Goal: Obtain resource: Download file/media

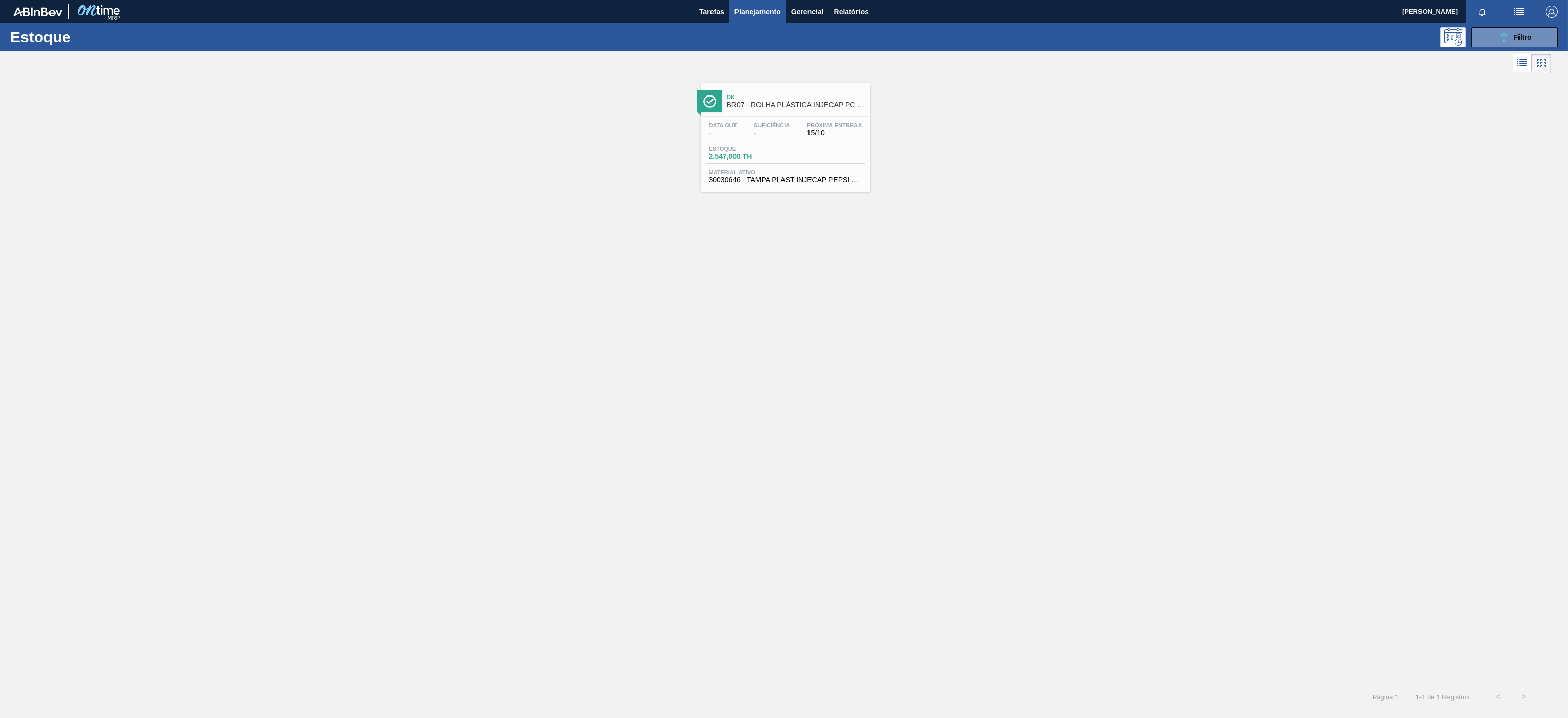
click at [786, 152] on div "Estoque 2.547,000 TH" at bounding box center [786, 155] width 158 height 19
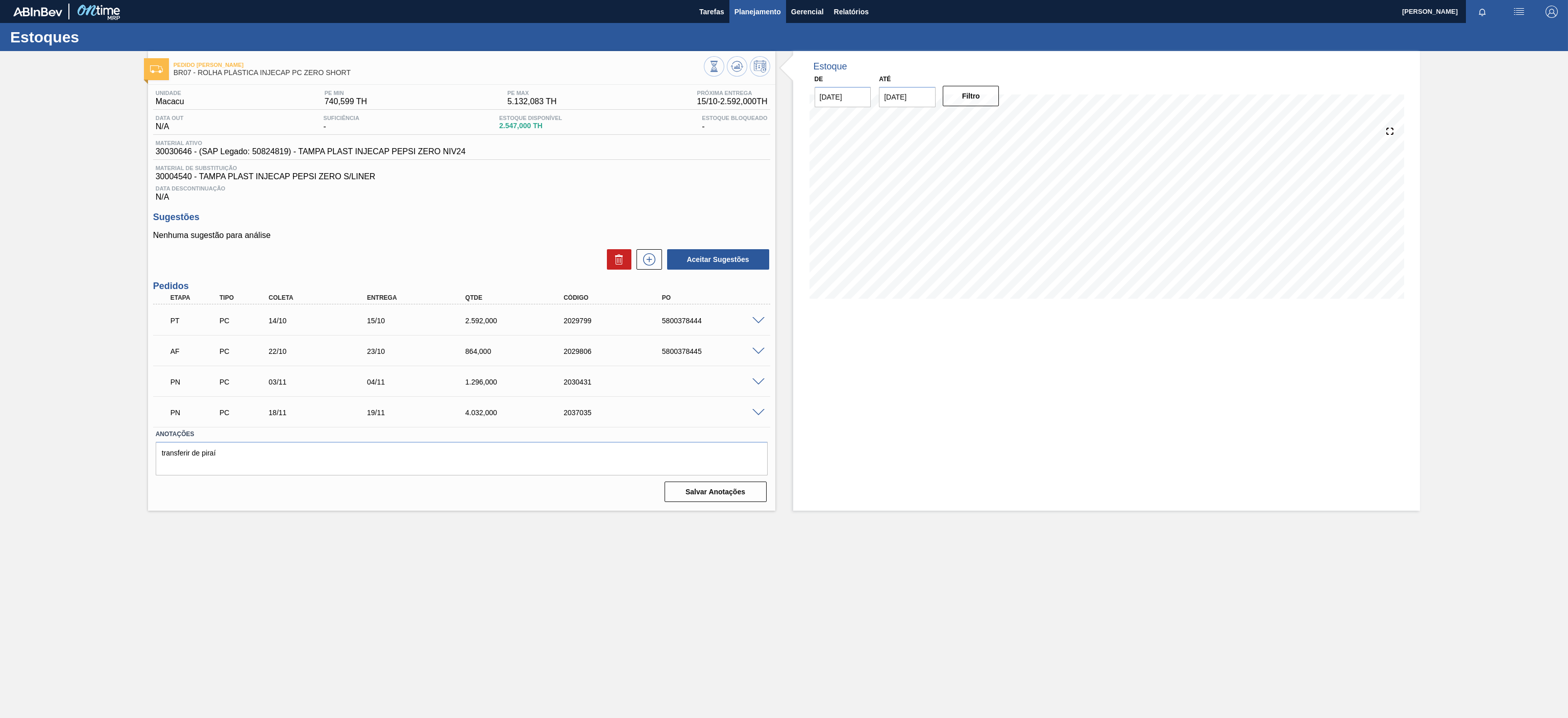
click at [735, 9] on span "Planejamento" at bounding box center [758, 12] width 47 height 12
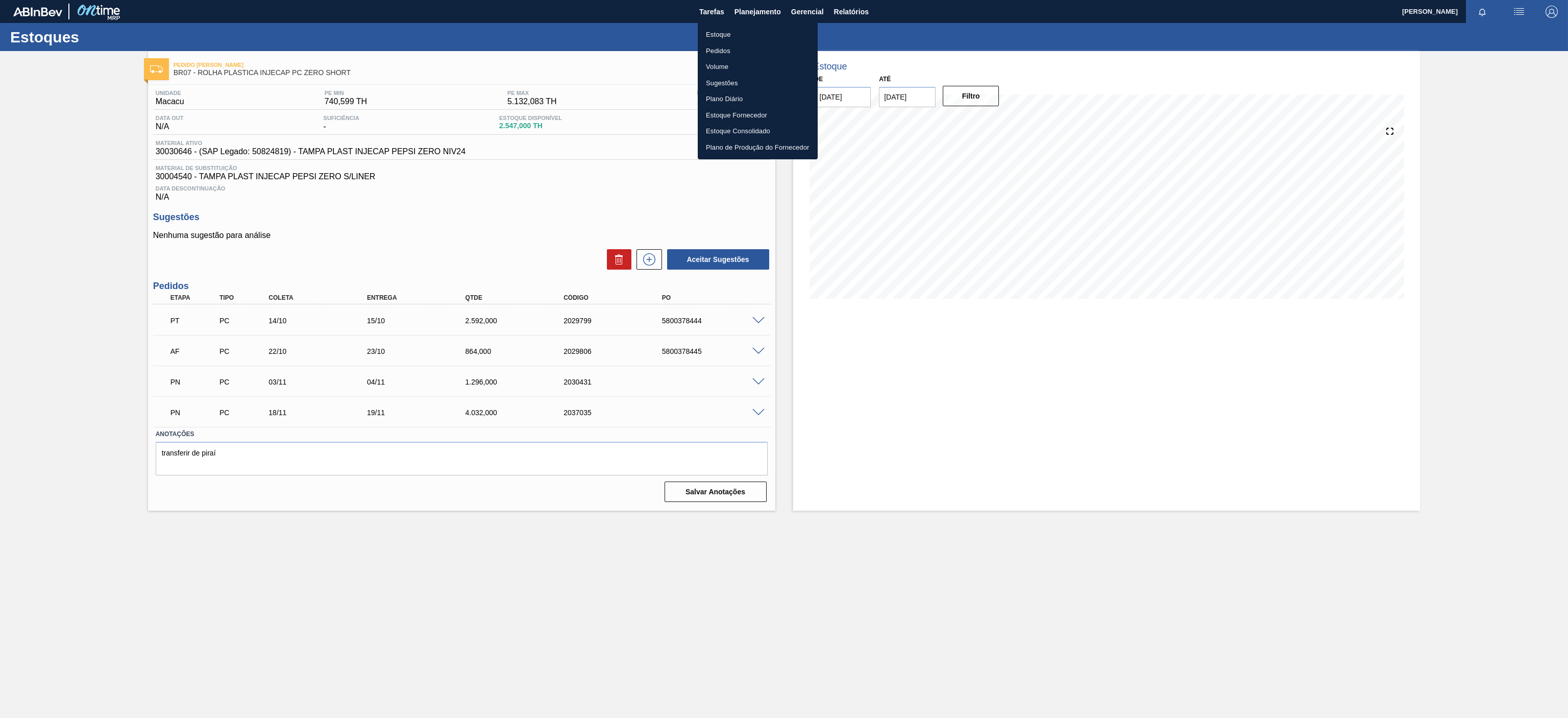
click at [729, 33] on li "Estoque" at bounding box center [758, 35] width 120 height 16
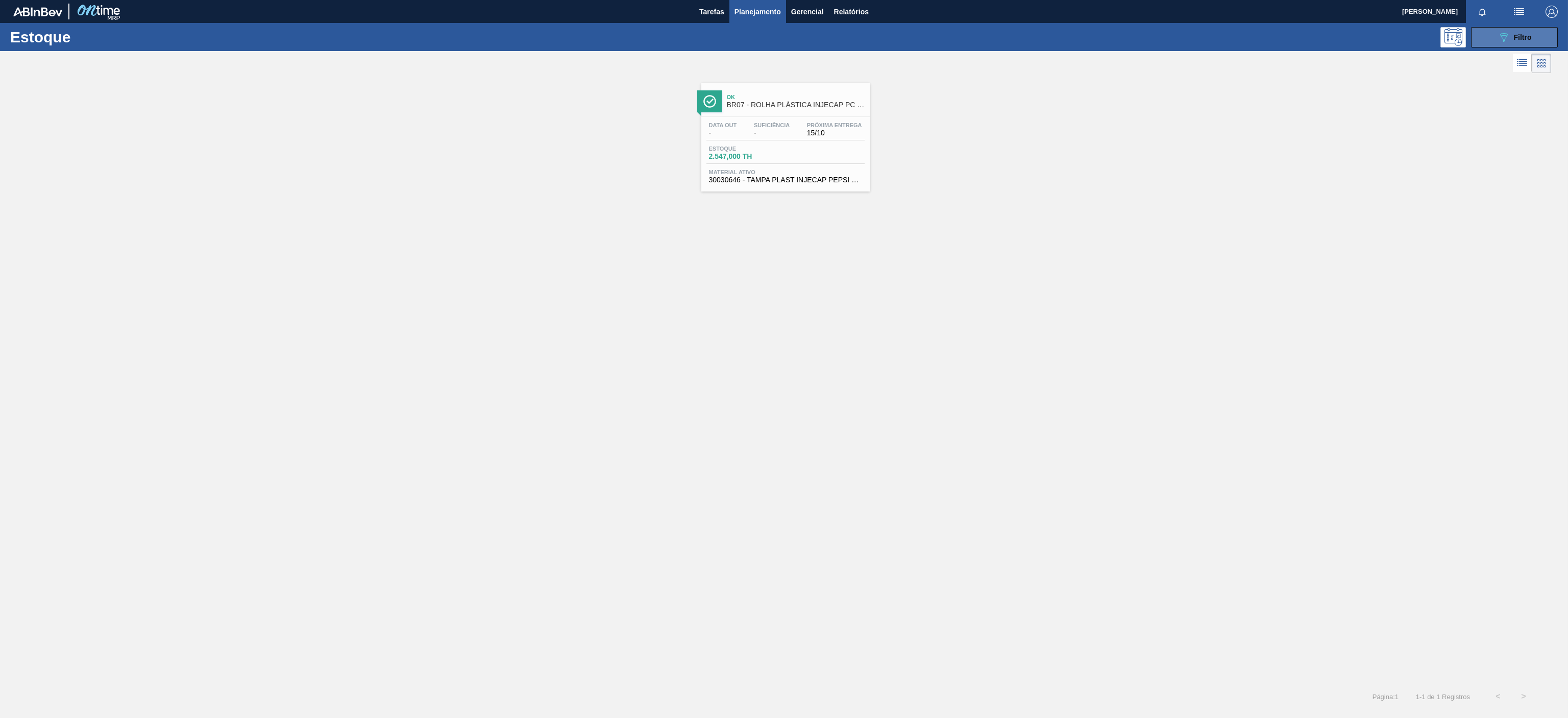
click at [1516, 40] on span "Filtro" at bounding box center [1523, 37] width 18 height 8
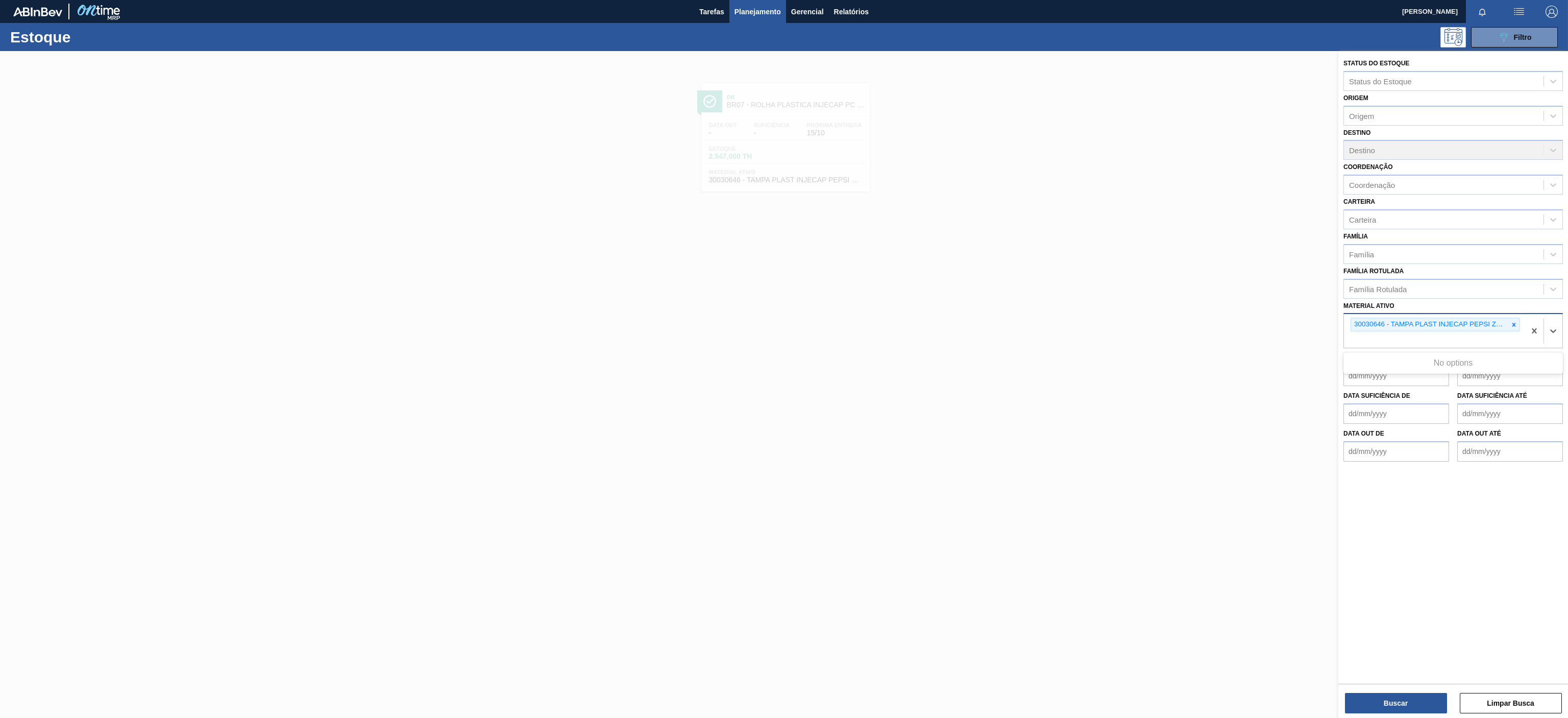
click at [1519, 328] on div "30030646 - TAMPA PLAST INJECAP PEPSI ZERO NIV24" at bounding box center [1435, 324] width 169 height 14
click at [1513, 322] on icon at bounding box center [1514, 325] width 7 height 7
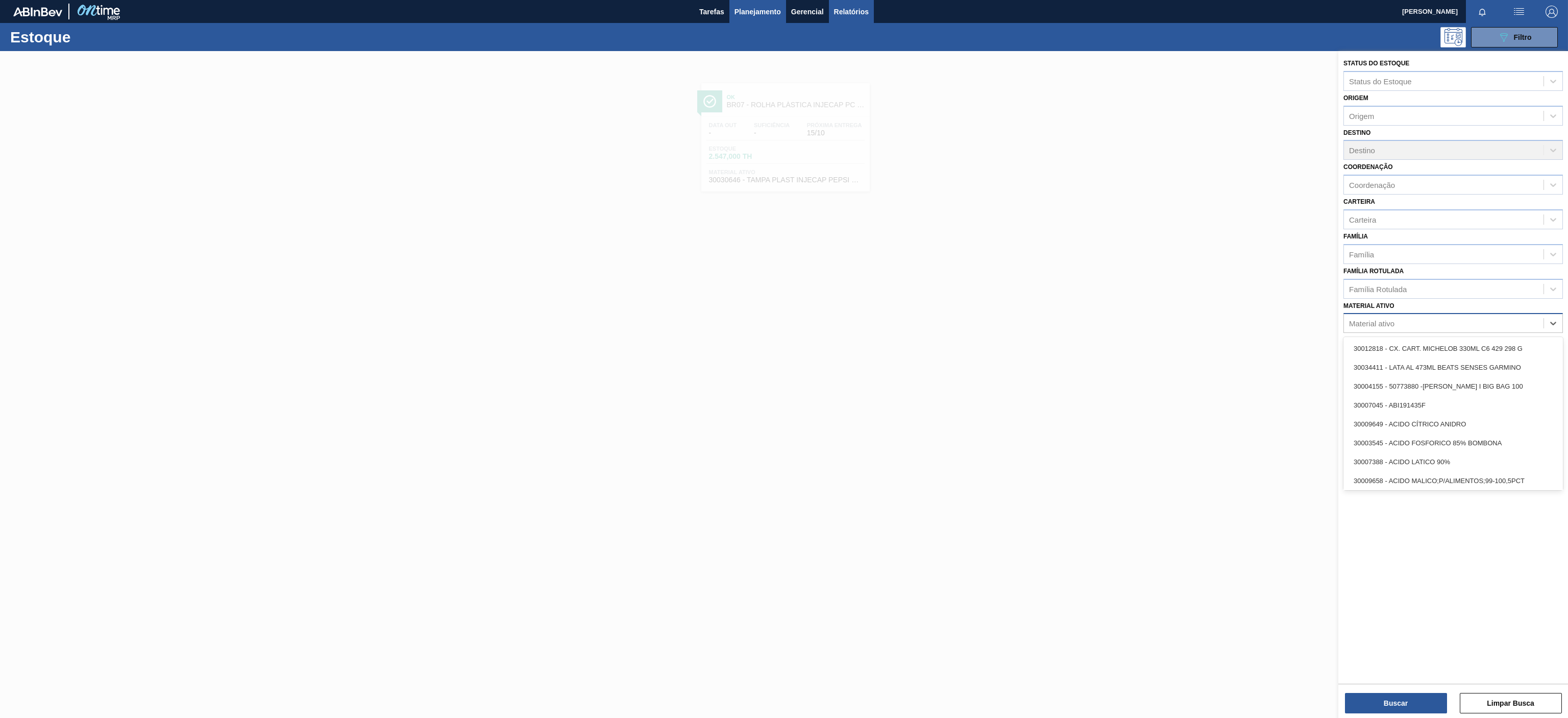
click at [851, 7] on span "Relatórios" at bounding box center [851, 12] width 35 height 12
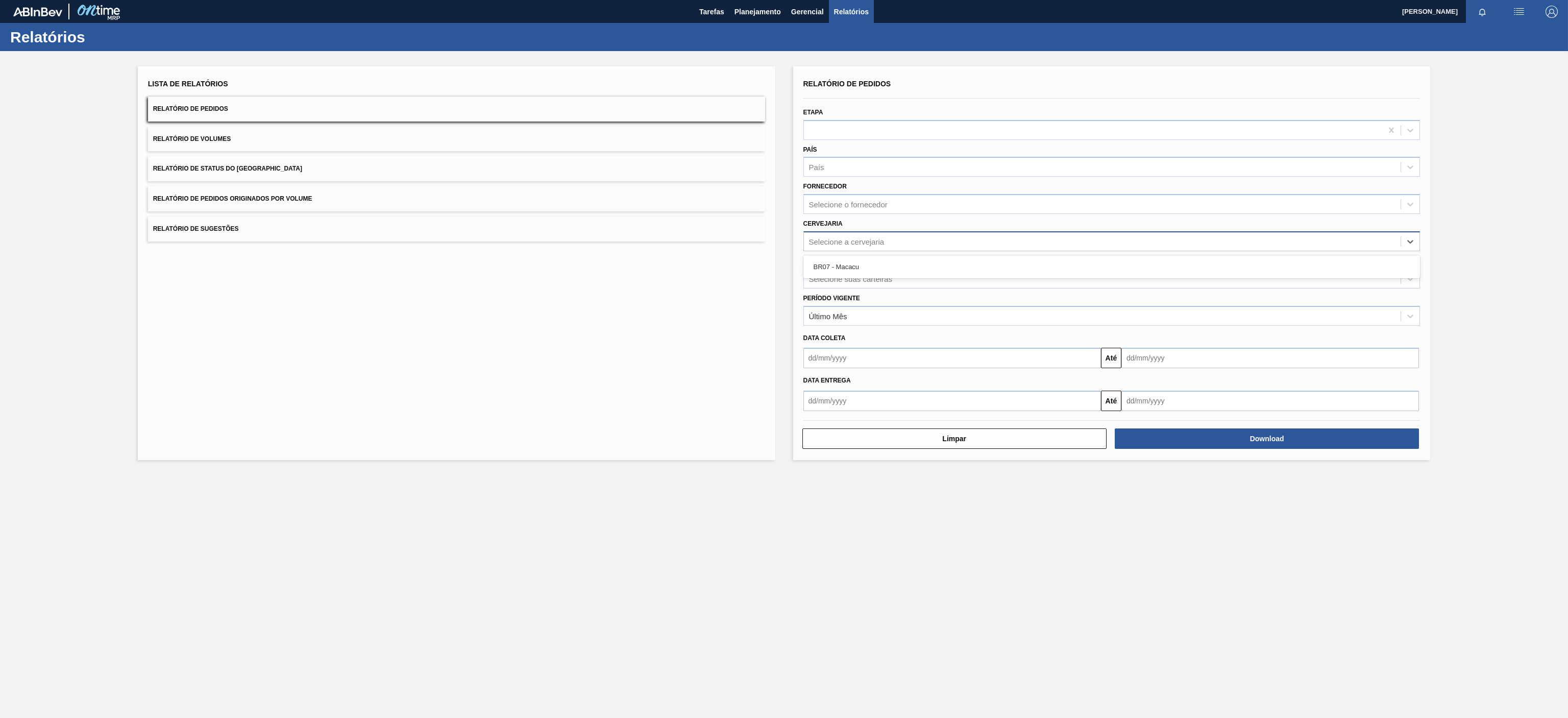
click at [888, 236] on div "Selecione a cervejaria" at bounding box center [1102, 241] width 597 height 15
click at [704, 307] on div "Lista de Relatórios Relatório de Pedidos Relatório de Volumes Relatório de Stat…" at bounding box center [456, 263] width 637 height 394
click at [887, 244] on div "Selecione a cervejaria" at bounding box center [1102, 241] width 597 height 15
click at [826, 275] on div "BR07 - Macacu" at bounding box center [1112, 267] width 617 height 19
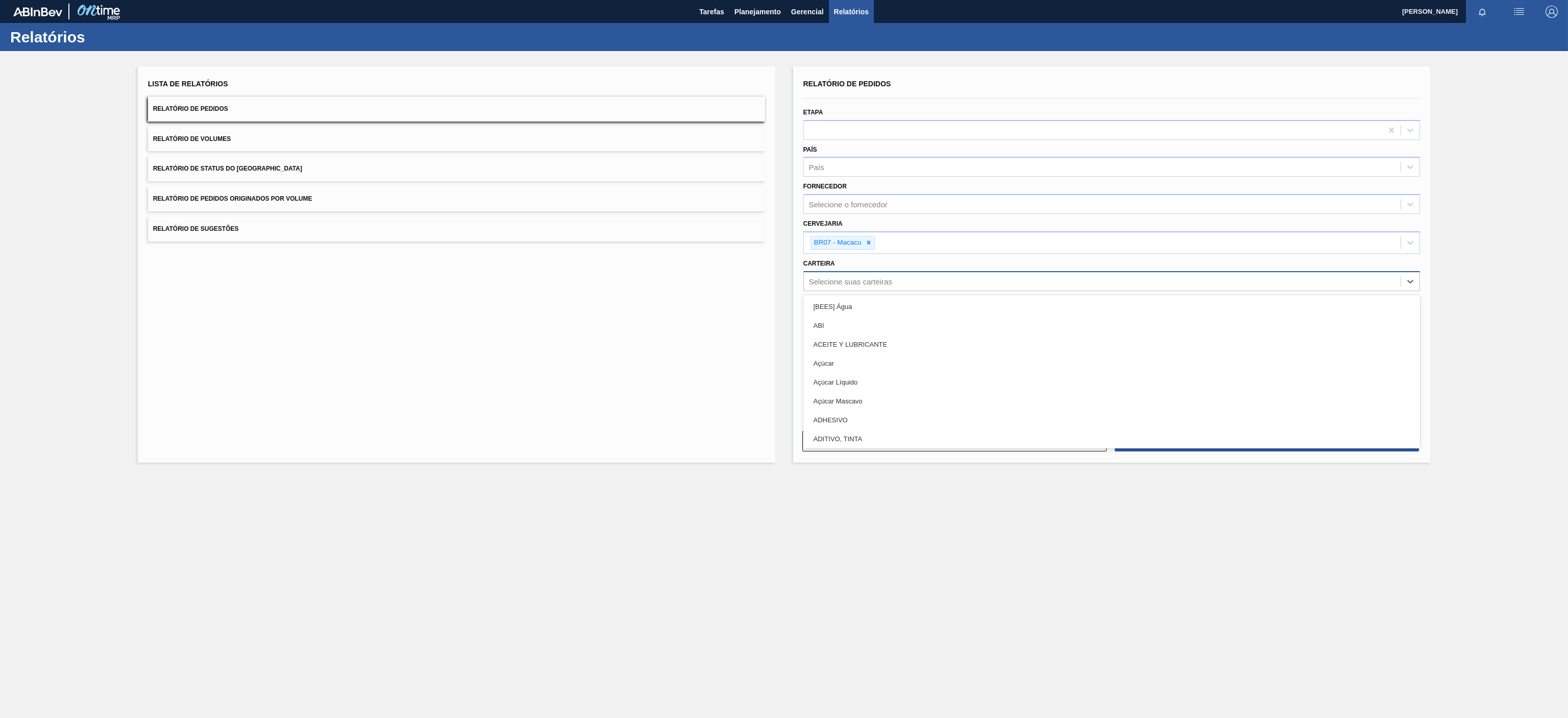
click at [877, 285] on div "Selecione suas carteiras" at bounding box center [851, 281] width 83 height 9
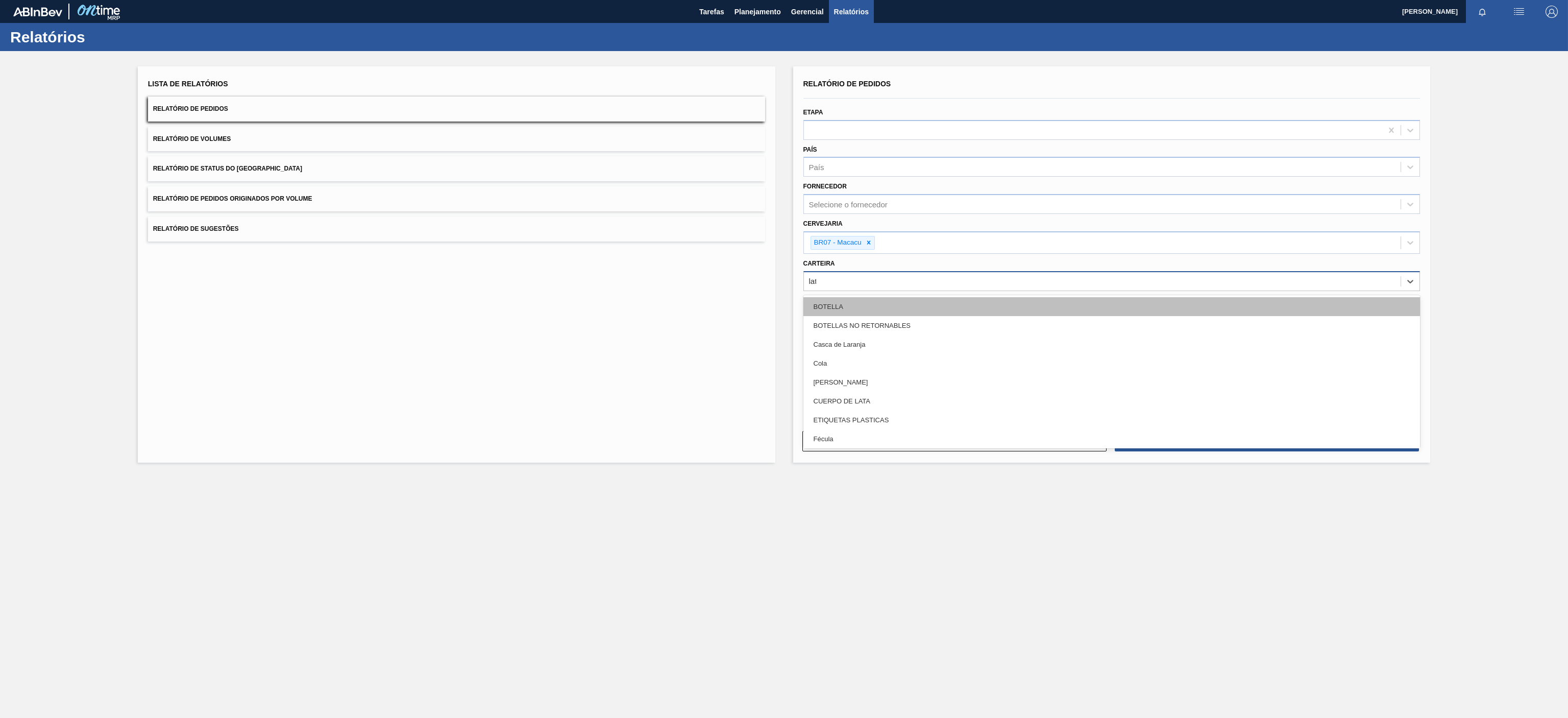
type input "lata"
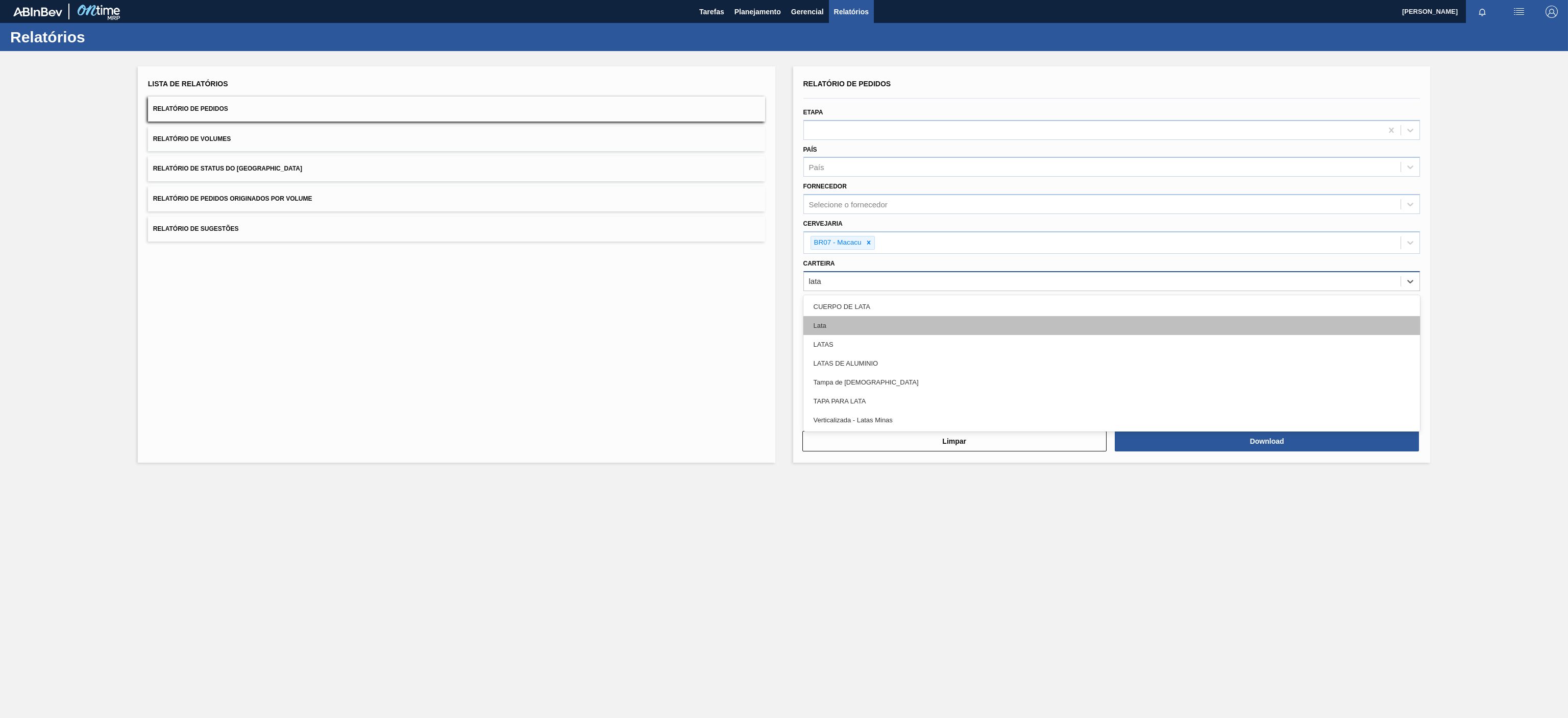
click at [843, 326] on div "Lata" at bounding box center [1112, 326] width 617 height 19
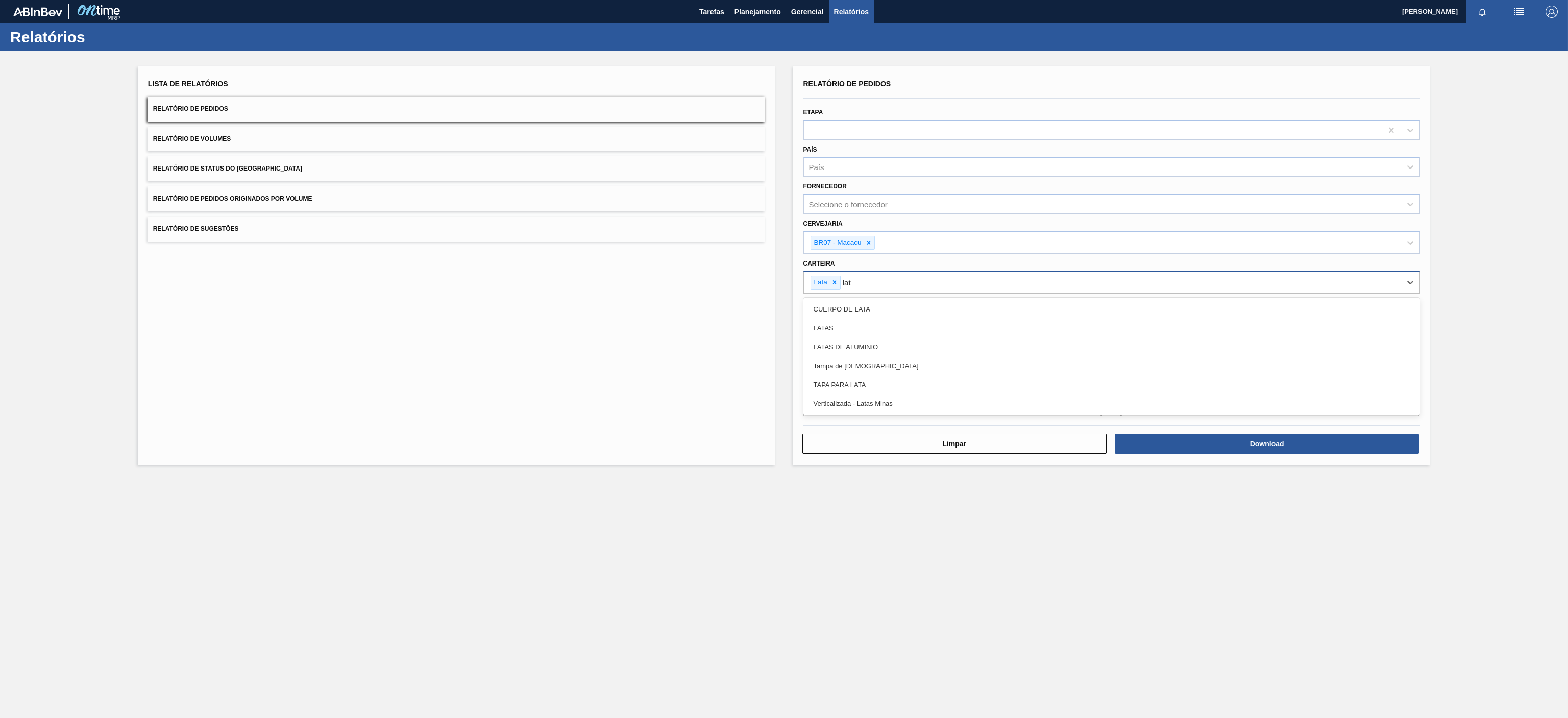
type input "lata"
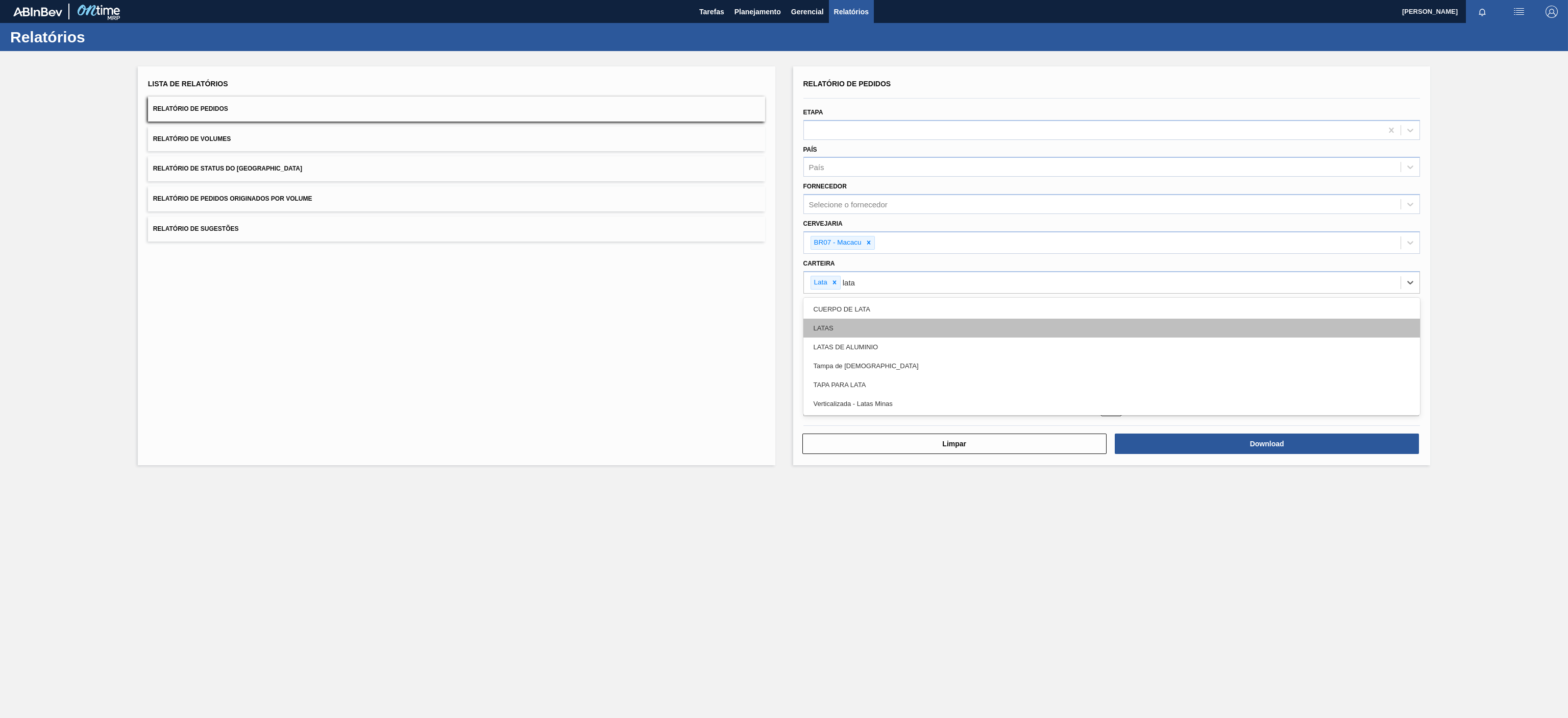
click at [857, 329] on div "LATAS" at bounding box center [1112, 328] width 617 height 19
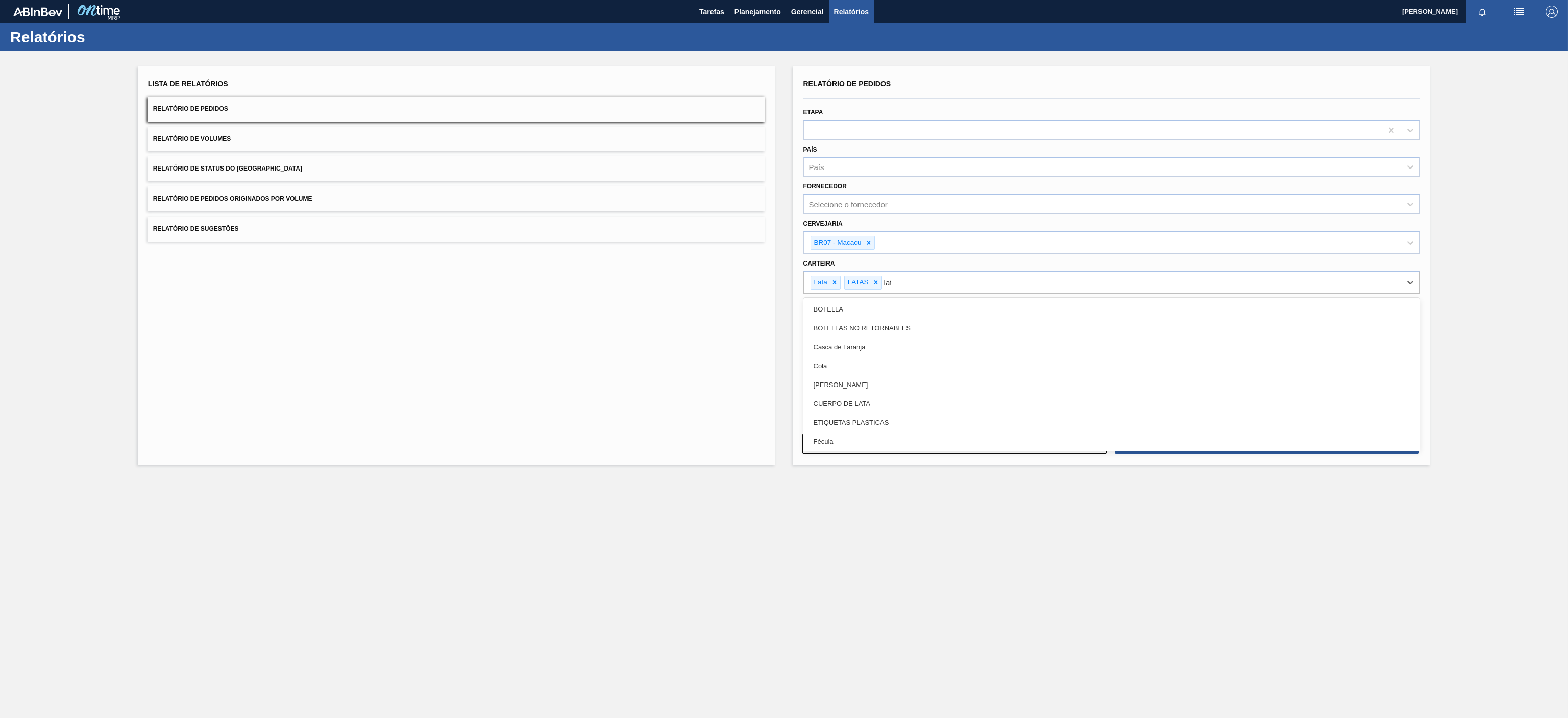
type input "lata"
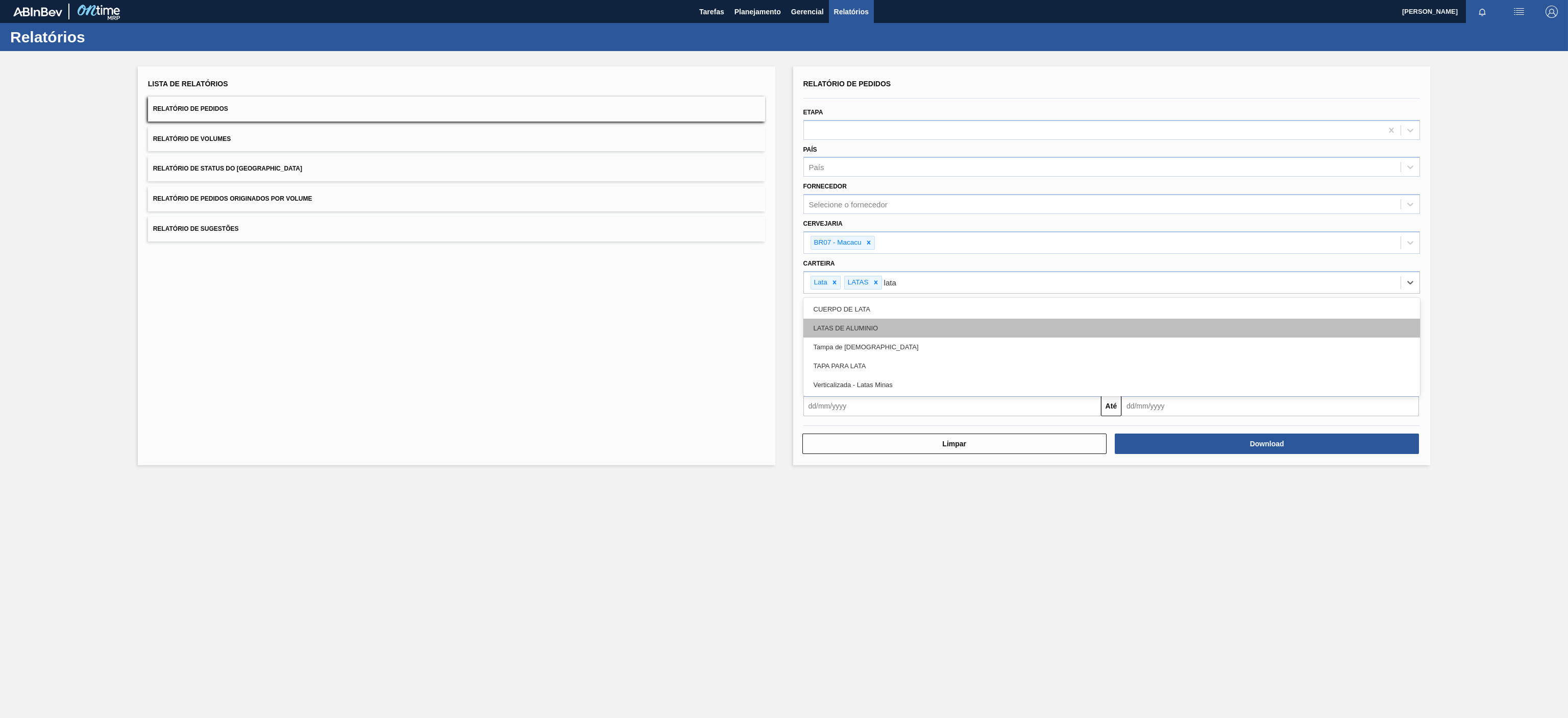
click at [875, 327] on div "LATAS DE ALUMINIO" at bounding box center [1112, 328] width 617 height 19
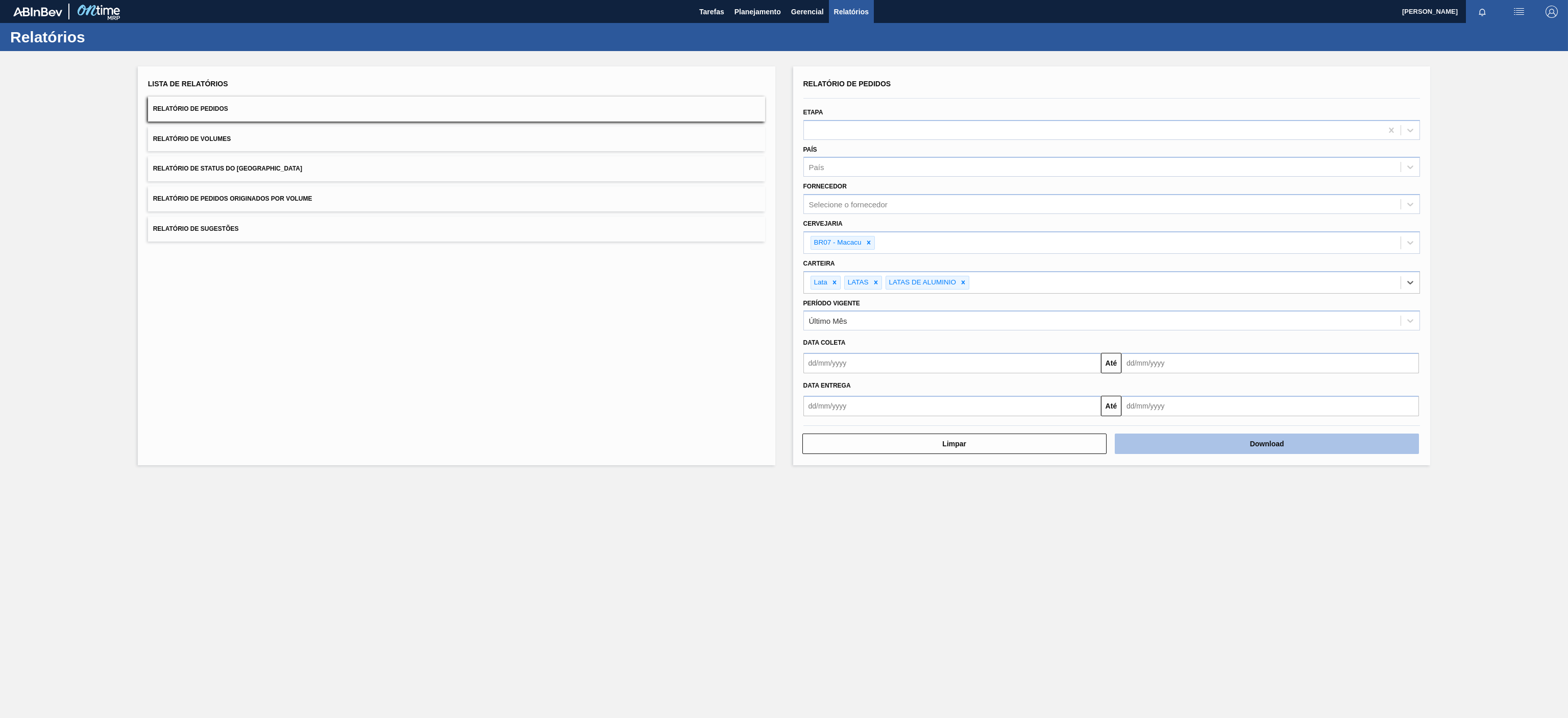
click at [1225, 448] on button "Download" at bounding box center [1267, 443] width 304 height 20
